Goal: Use online tool/utility: Utilize a website feature to perform a specific function

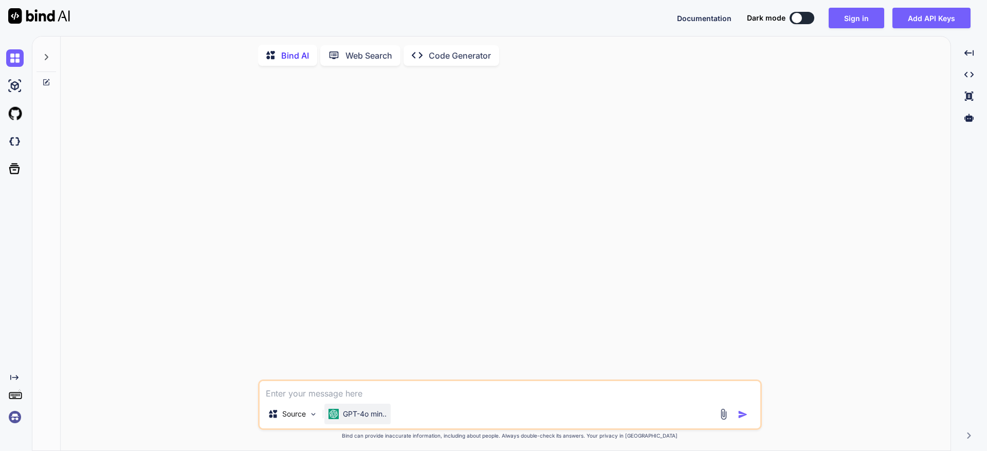
click at [366, 410] on div "GPT-4o min.." at bounding box center [357, 413] width 66 height 21
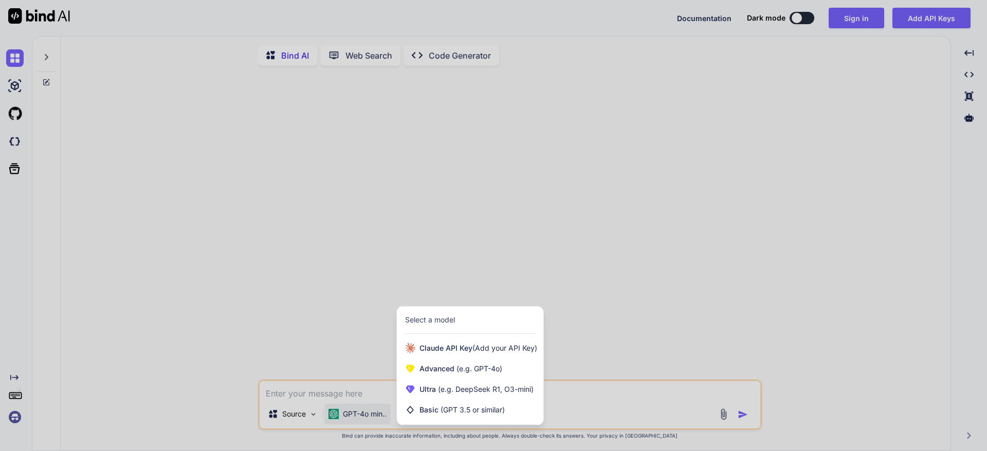
click at [366, 411] on div at bounding box center [493, 225] width 987 height 451
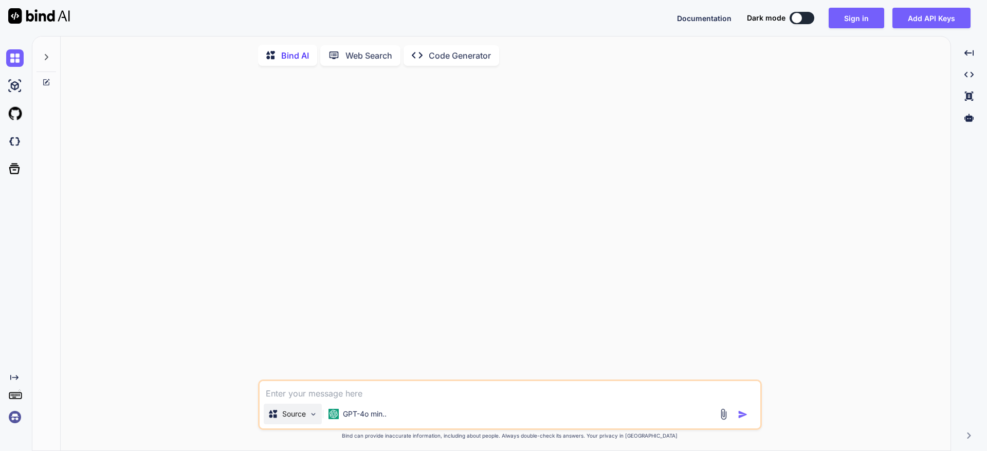
click at [307, 420] on div "Source" at bounding box center [293, 413] width 58 height 21
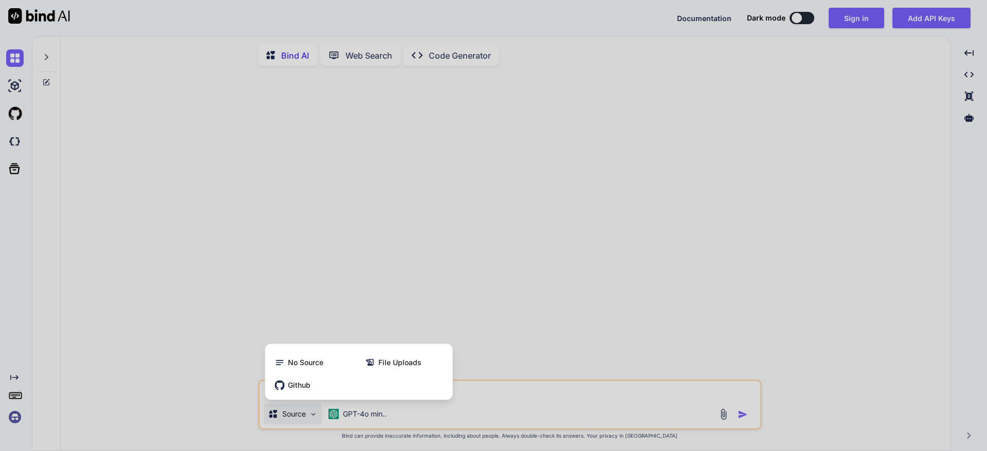
click at [308, 420] on div at bounding box center [493, 225] width 987 height 451
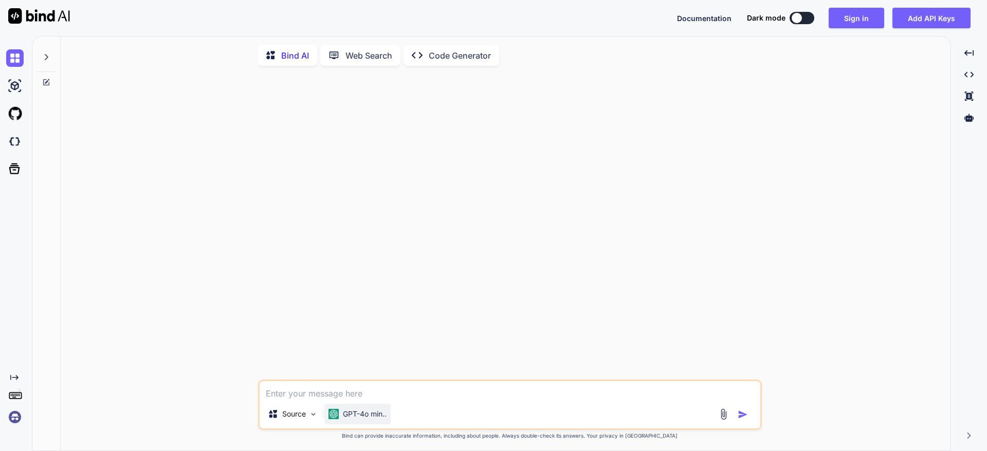
click at [340, 418] on div "GPT-4o min.." at bounding box center [357, 413] width 58 height 10
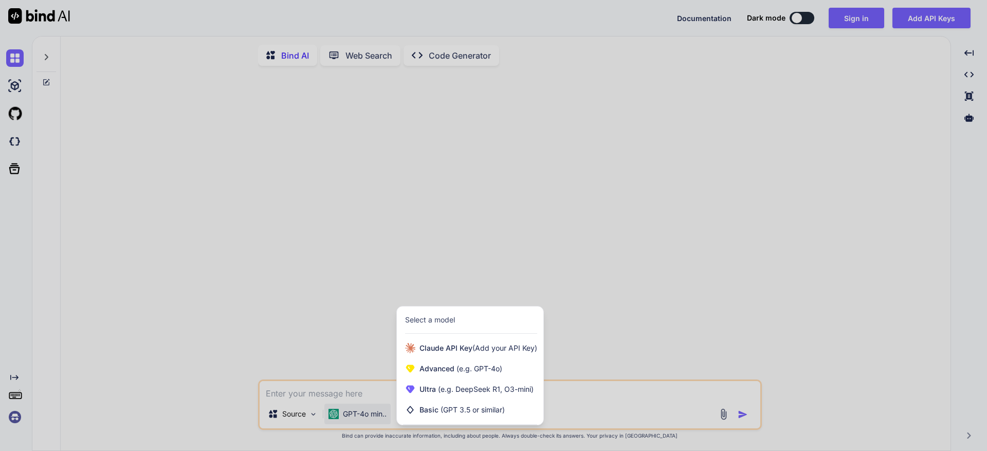
click at [340, 419] on div at bounding box center [493, 225] width 987 height 451
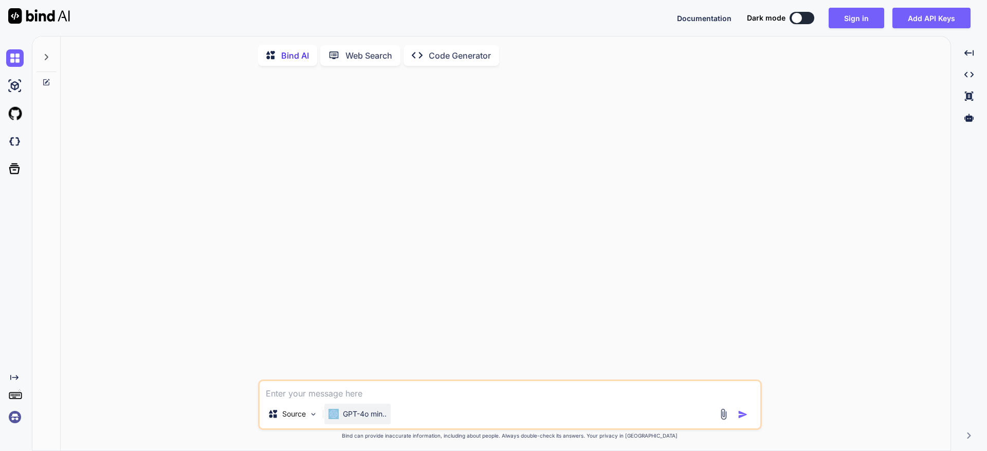
click at [340, 419] on div "GPT-4o min.." at bounding box center [357, 413] width 58 height 10
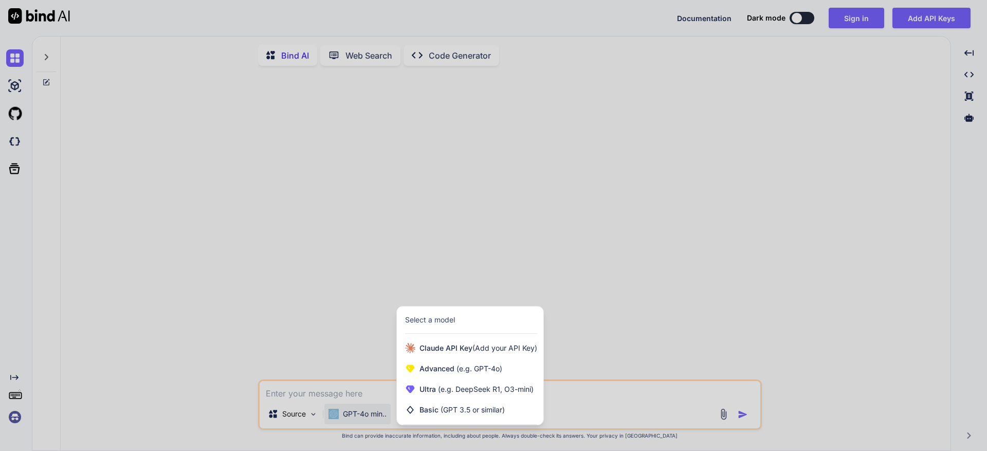
click at [340, 419] on div at bounding box center [493, 225] width 987 height 451
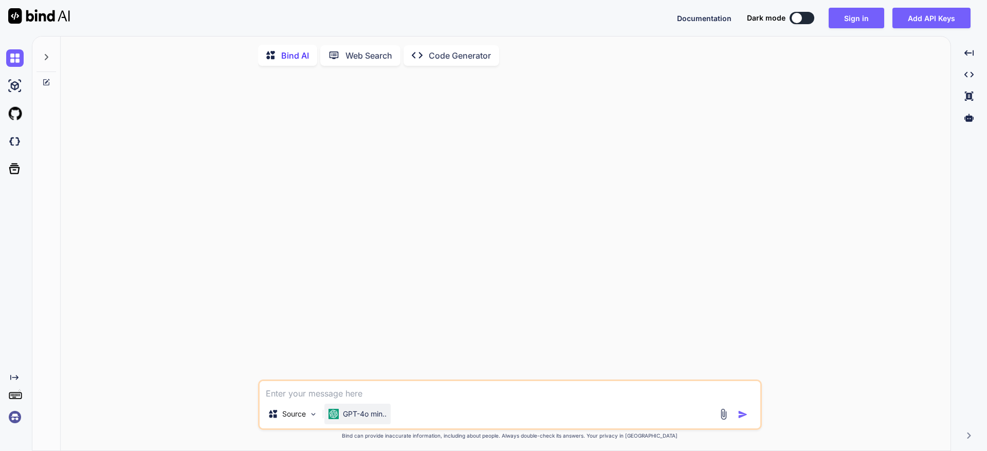
click at [339, 418] on div "GPT-4o min.." at bounding box center [357, 413] width 58 height 10
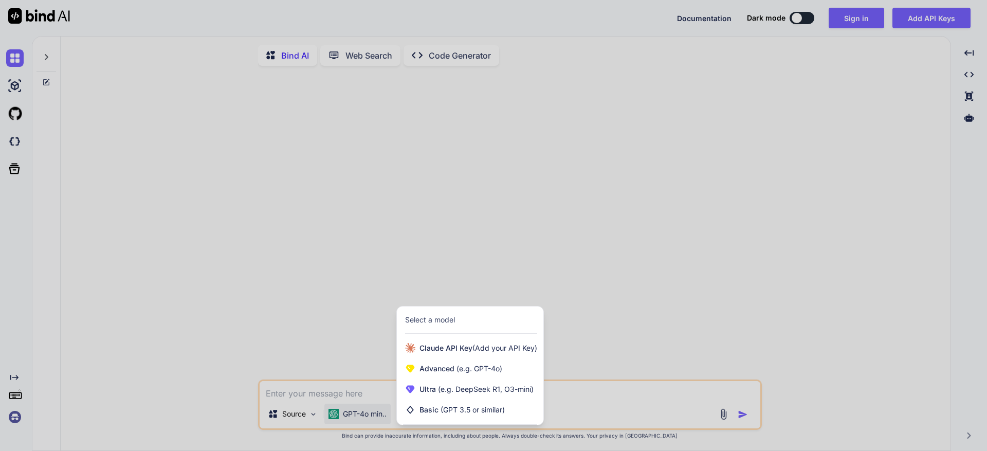
click at [352, 401] on div at bounding box center [493, 225] width 987 height 451
type textarea "x"
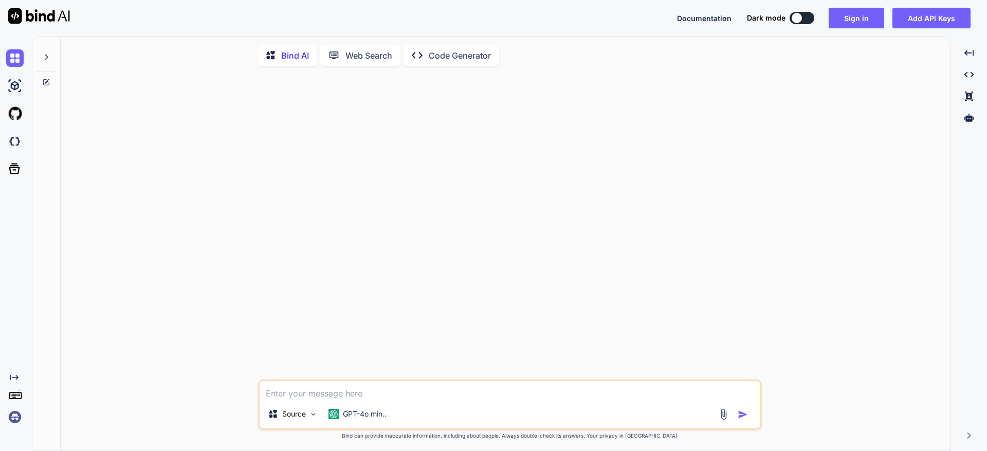
click at [353, 399] on textarea at bounding box center [509, 390] width 500 height 18
paste textarea "Loremips do sitamet co ad elitseddoeius te incididu "9.6 U LABOREETDO magnaal e…"
type textarea "Loremips do sitamet co ad elitseddoeius te incididu "9.6 U LABOREETDO magnaal e…"
type textarea "x"
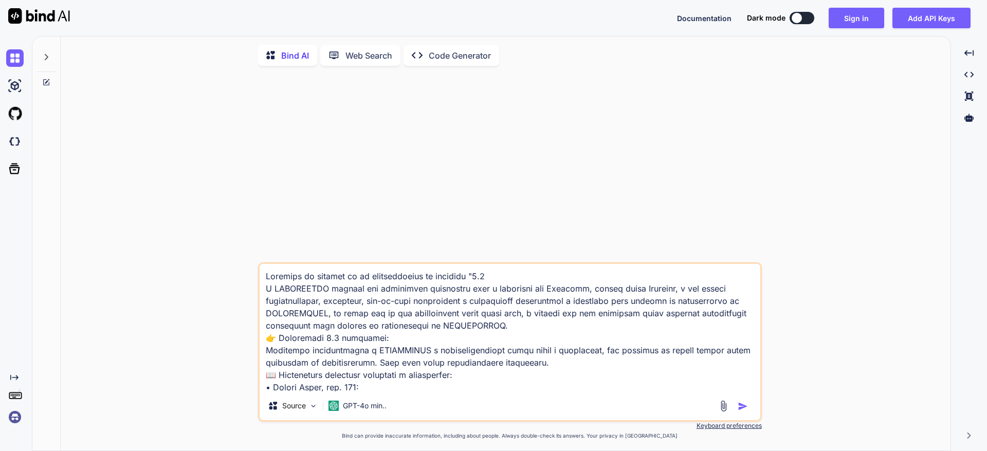
scroll to position [272, 0]
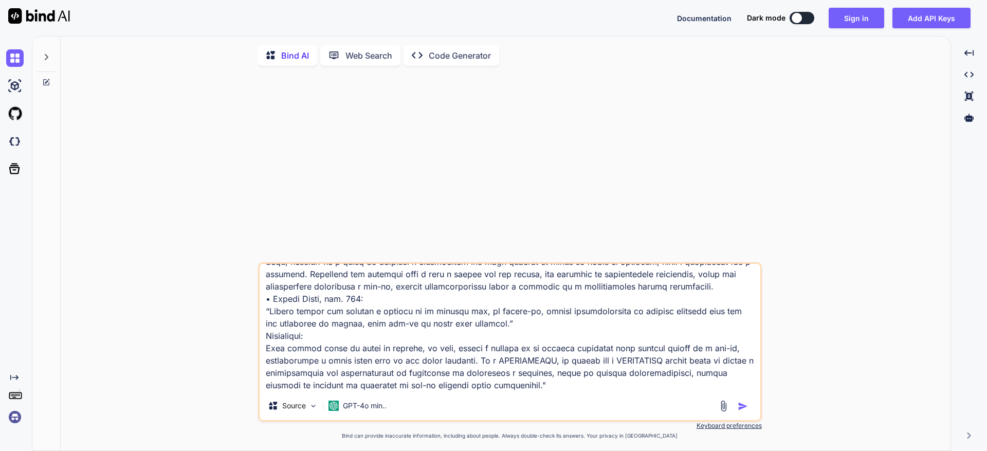
type textarea "Loremips do sitamet co ad elitseddoeius te incididu "9.6 U LABOREETDO magnaal e…"
click at [751, 418] on div "Source GPT-4o min.." at bounding box center [509, 407] width 500 height 25
click at [744, 414] on div "Source GPT-4o min.." at bounding box center [509, 407] width 500 height 25
click at [742, 411] on img "button" at bounding box center [742, 406] width 10 height 10
type textarea "x"
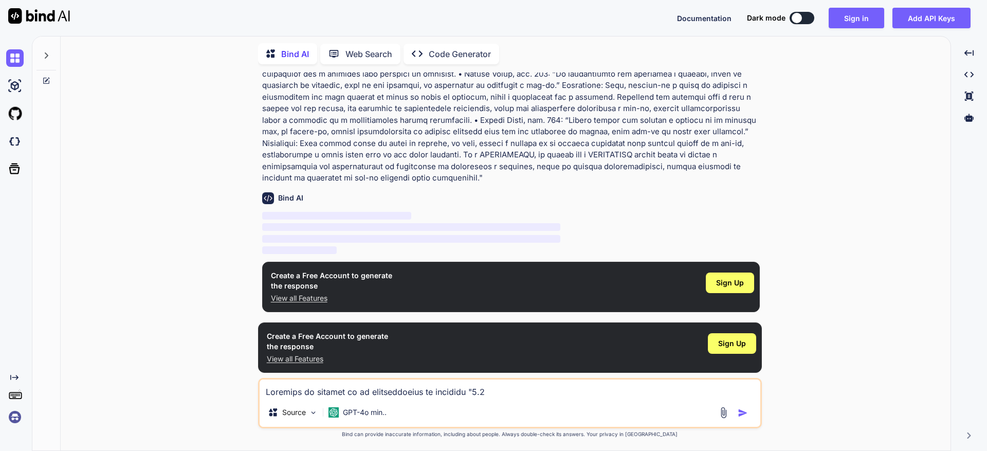
scroll to position [0, 0]
